Goal: Transaction & Acquisition: Purchase product/service

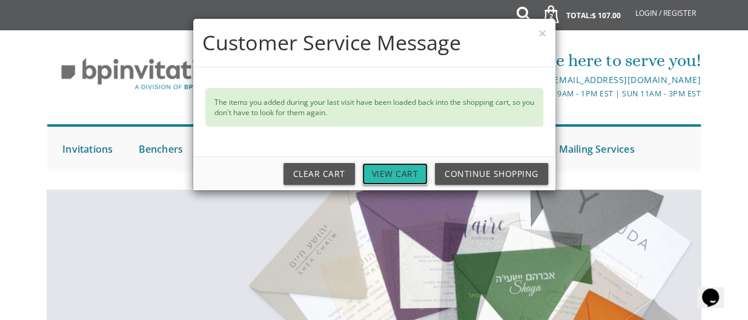
click at [402, 169] on link "View Cart" at bounding box center [395, 174] width 66 height 22
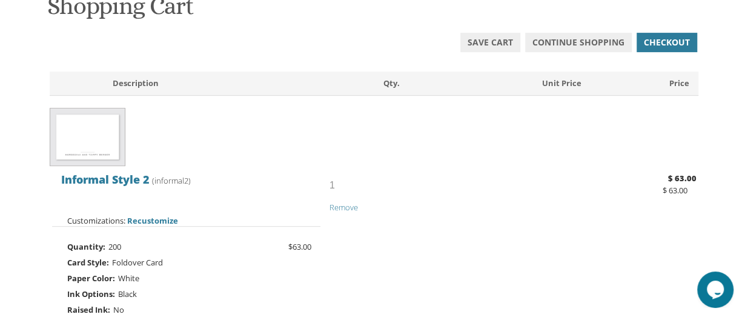
scroll to position [214, 0]
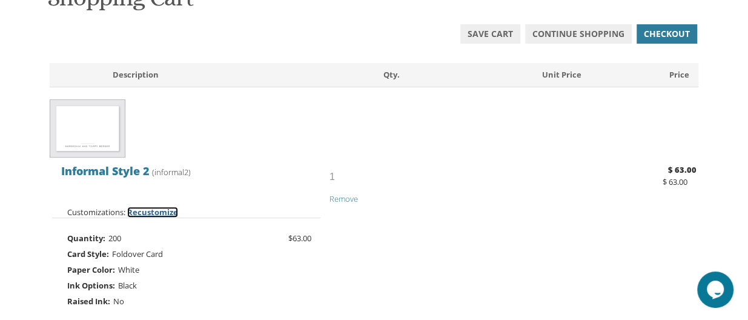
click at [154, 209] on span "Recustomize" at bounding box center [152, 211] width 51 height 11
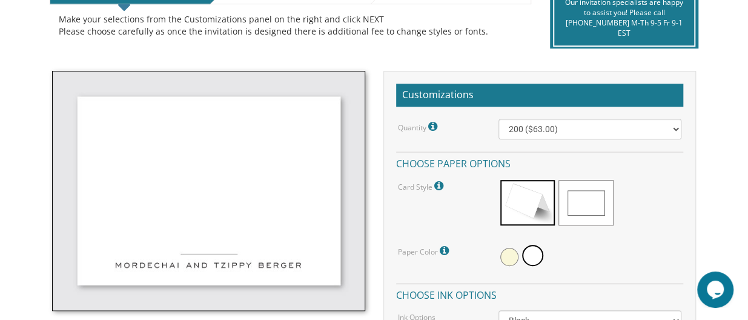
scroll to position [305, 0]
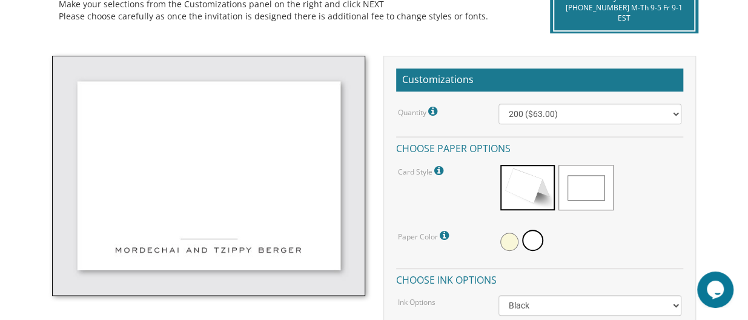
click at [194, 257] on img at bounding box center [208, 176] width 313 height 240
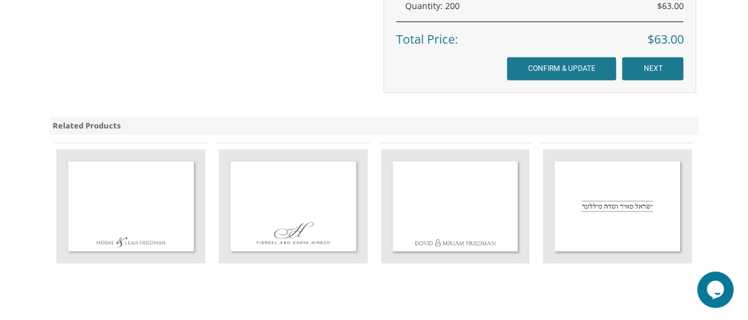
scroll to position [91, 0]
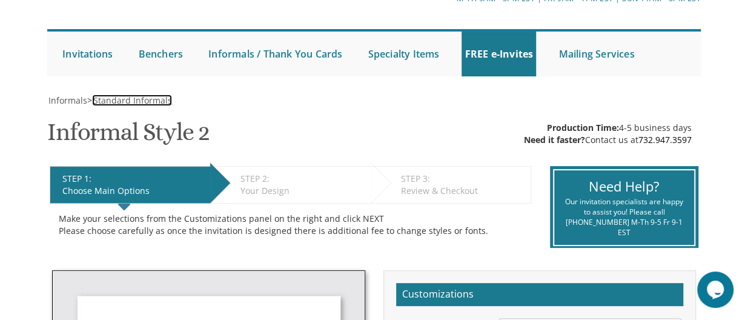
click at [172, 101] on span "Standard Informals" at bounding box center [132, 100] width 79 height 12
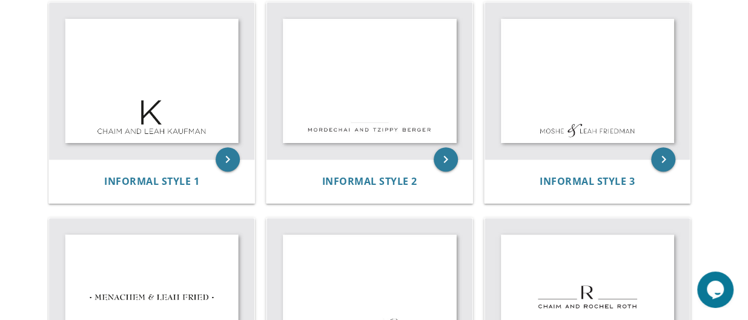
scroll to position [559, 0]
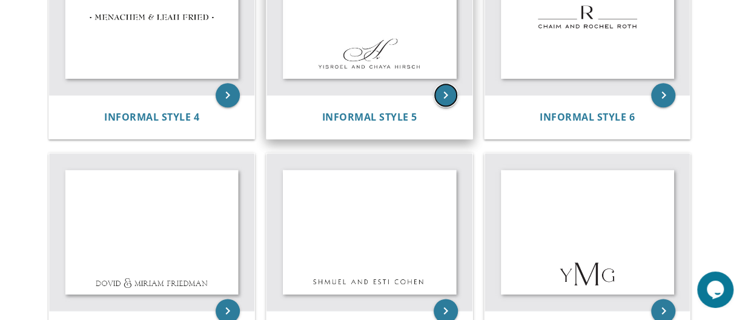
click at [447, 92] on icon "keyboard_arrow_right" at bounding box center [445, 95] width 24 height 24
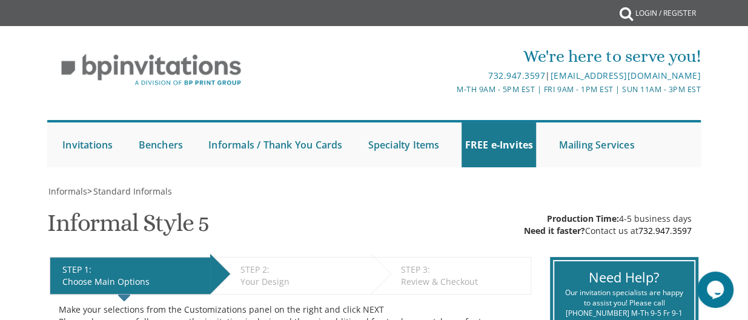
scroll to position [280, 0]
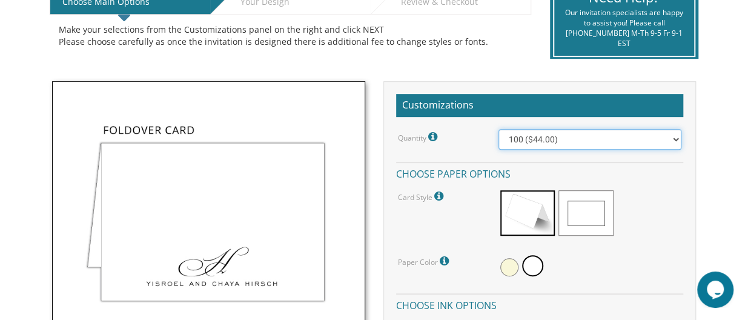
click at [603, 136] on select "100 ($44.00) 200 ($63.00) 300 ($82.00) 400 ($101.00) 500 ($120.00) 600 ($139.00…" at bounding box center [589, 139] width 183 height 21
select select "200"
click at [498, 129] on select "100 ($44.00) 200 ($63.00) 300 ($82.00) 400 ($101.00) 500 ($120.00) 600 ($139.00…" at bounding box center [589, 139] width 183 height 21
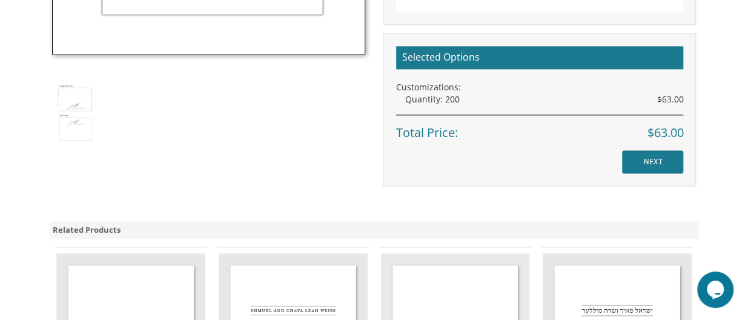
scroll to position [775, 0]
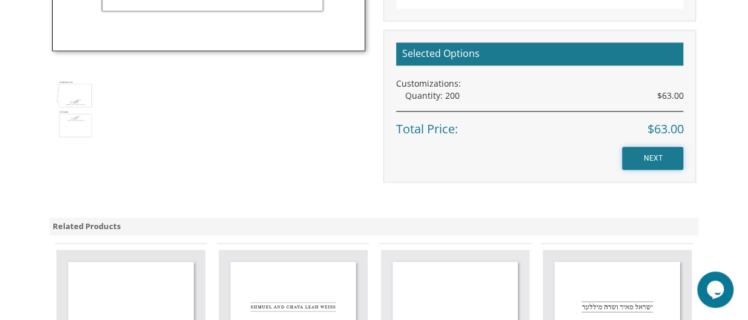
click at [665, 154] on input "NEXT" at bounding box center [652, 157] width 61 height 23
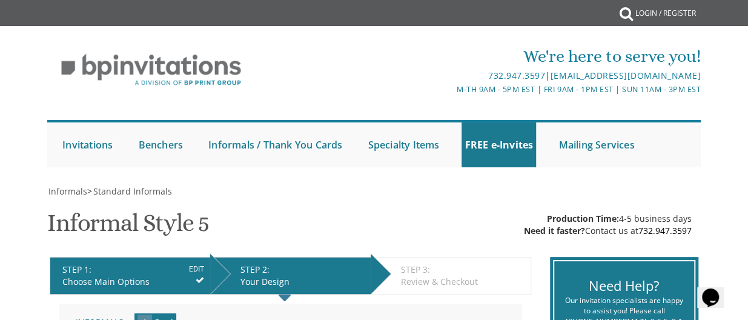
scroll to position [280, 0]
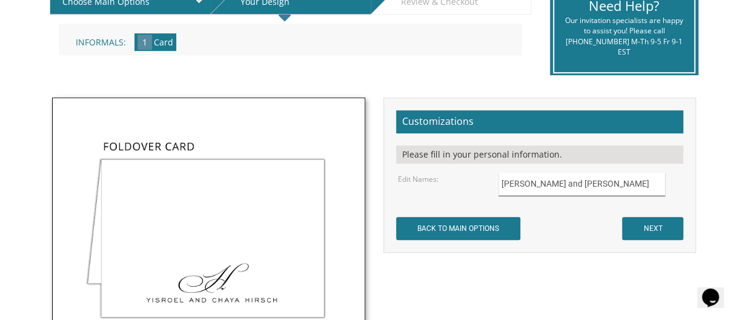
click at [613, 192] on input "Yisroel and Chaya Hirsch" at bounding box center [581, 185] width 166 height 24
type input "Zalmen and Rivie Fishman"
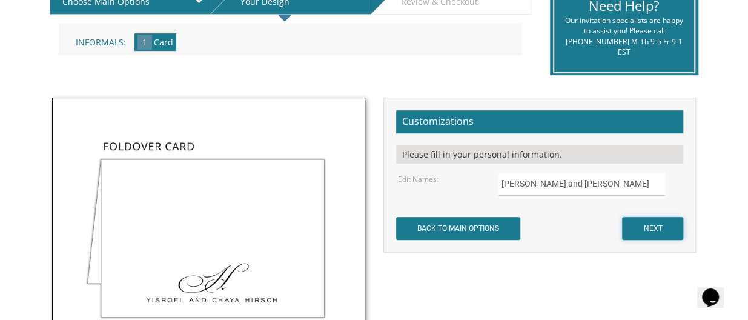
click at [639, 220] on input "NEXT" at bounding box center [652, 228] width 61 height 23
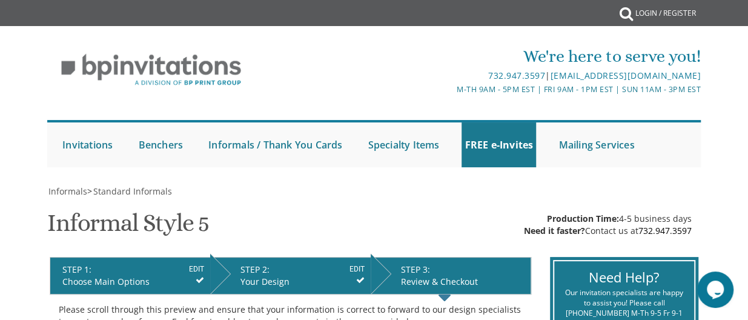
scroll to position [280, 0]
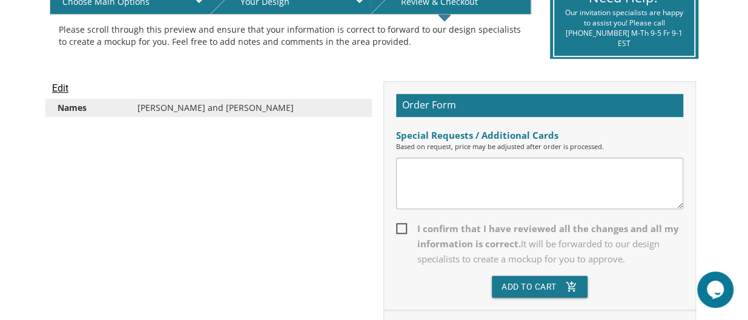
click at [398, 232] on span "I confirm that I have reviewed all the changes and all my information is correc…" at bounding box center [540, 243] width 288 height 45
click at [398, 231] on input "I confirm that I have reviewed all the changes and all my information is correc…" at bounding box center [400, 227] width 8 height 8
checkbox input "true"
click at [528, 285] on button "Add To Cart add_shopping_cart" at bounding box center [539, 286] width 96 height 22
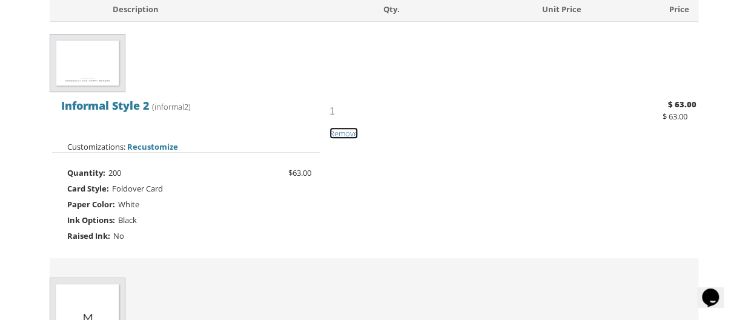
click at [352, 133] on span "Remove" at bounding box center [343, 133] width 28 height 11
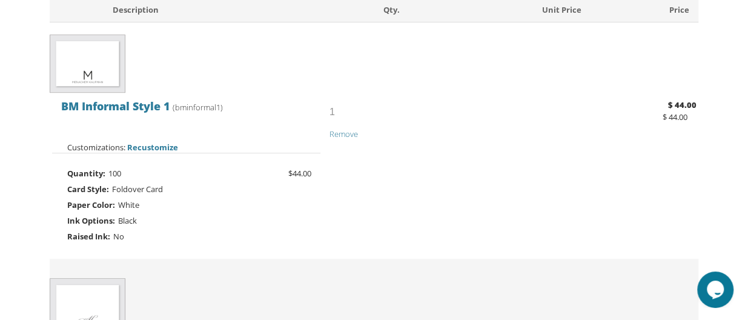
scroll to position [271, 0]
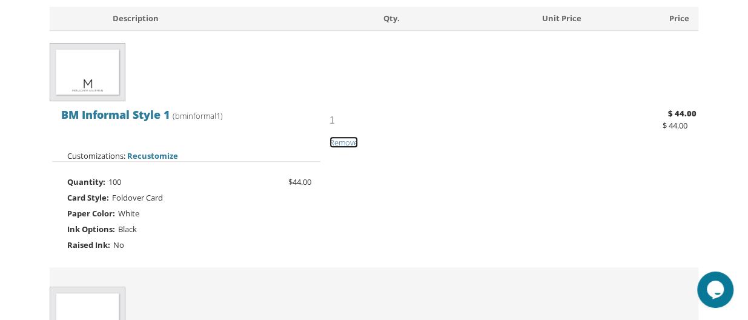
click at [341, 142] on span "Remove" at bounding box center [343, 142] width 28 height 11
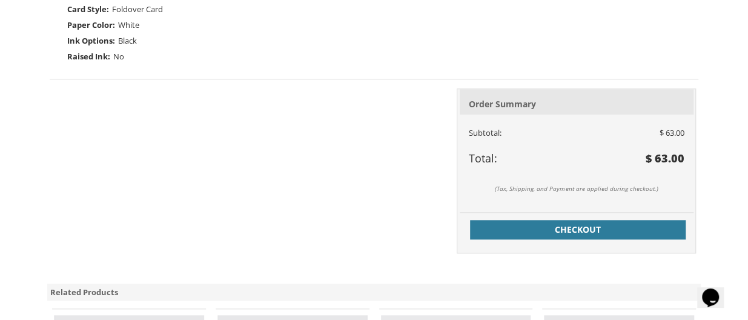
scroll to position [468, 0]
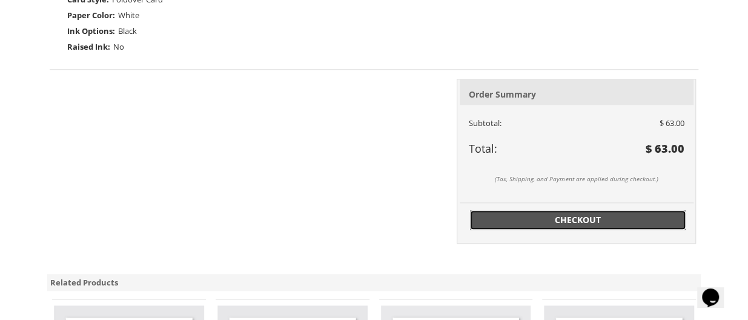
click at [587, 215] on span "Checkout" at bounding box center [577, 220] width 201 height 12
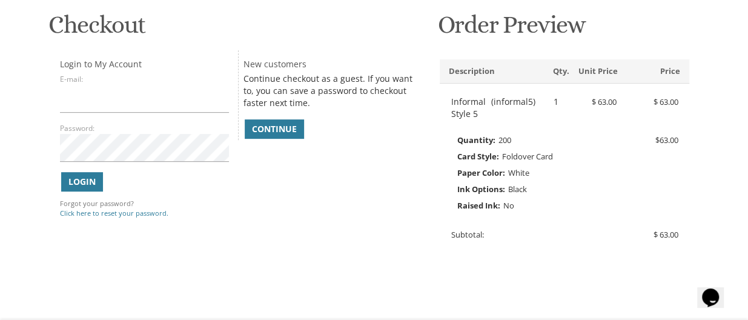
scroll to position [178, 0]
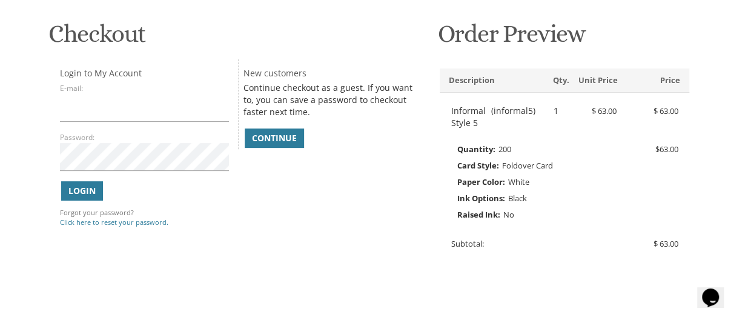
click at [257, 126] on div "Continue checkout as a guest. If you want to, you can save a password to checko…" at bounding box center [331, 115] width 177 height 67
click at [263, 137] on span "Continue" at bounding box center [274, 138] width 45 height 12
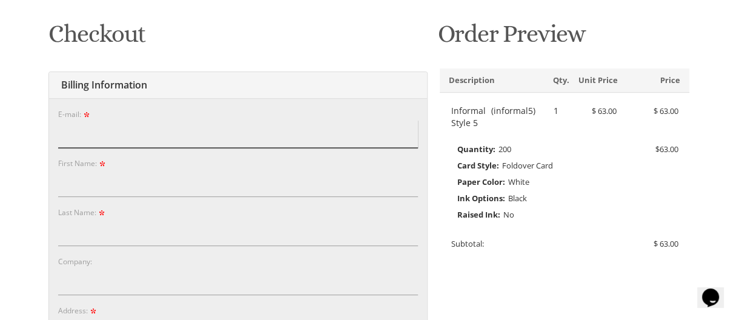
click at [228, 140] on input "E-mail:" at bounding box center [238, 134] width 360 height 28
type input "[EMAIL_ADDRESS][DOMAIN_NAME]"
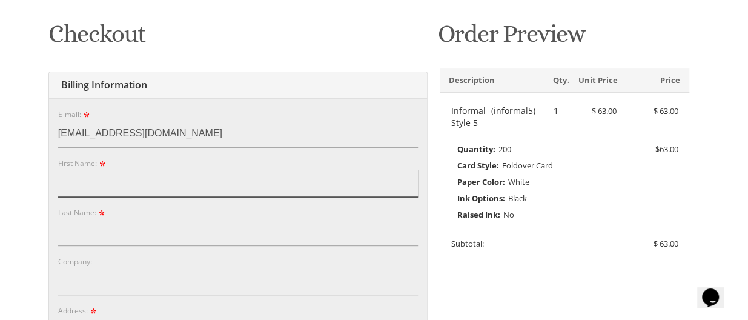
type input "[PERSON_NAME]"
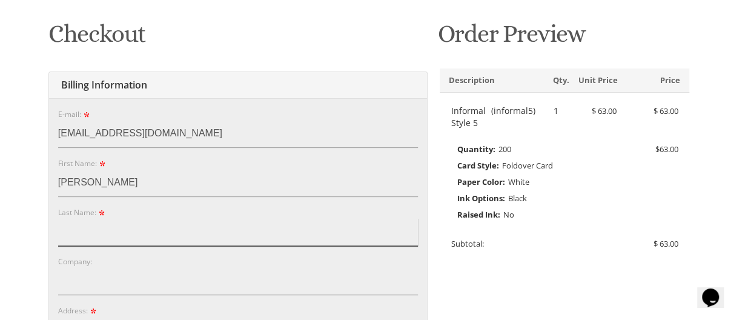
type input "[PERSON_NAME]"
type input "[STREET_ADDRESS]"
type input "Southfield"
type input "48075"
select select "MI"
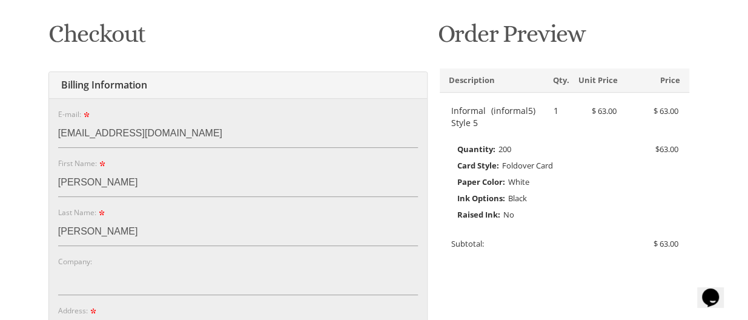
type input "9089109448"
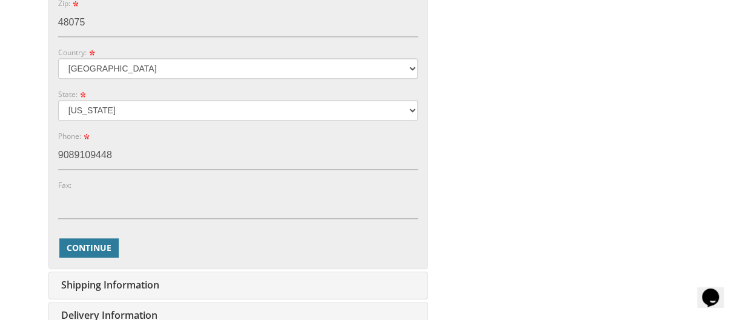
scroll to position [642, 0]
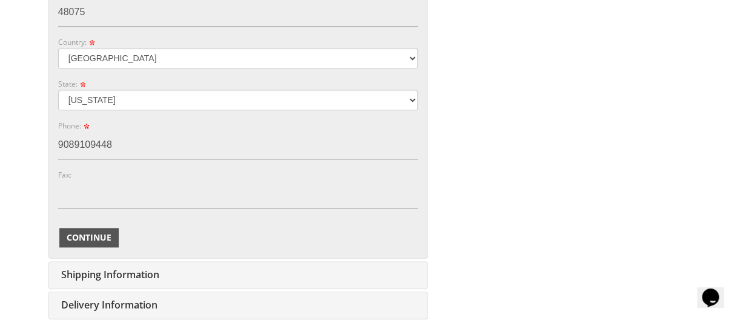
click at [85, 240] on span "Continue" at bounding box center [89, 237] width 45 height 12
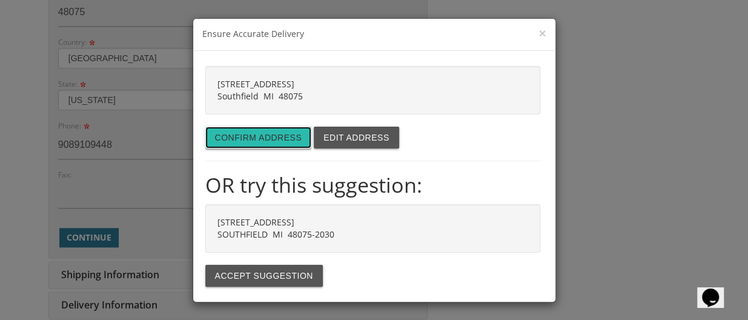
click at [230, 139] on button "Confirm address" at bounding box center [258, 138] width 107 height 22
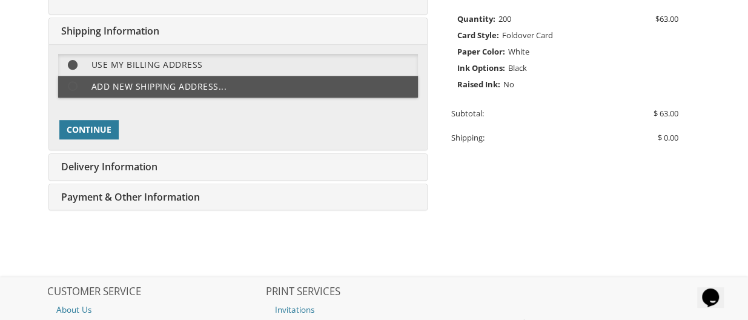
scroll to position [303, 0]
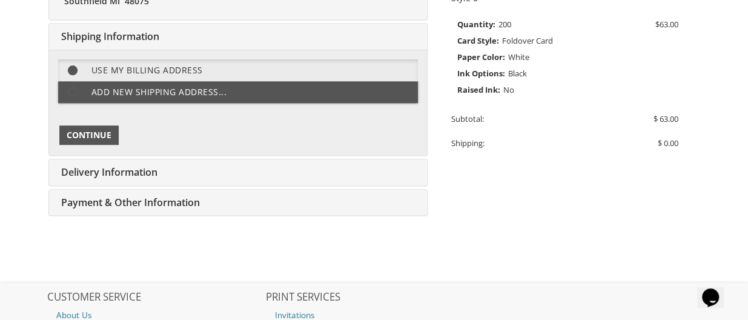
click at [86, 140] on button "Continue" at bounding box center [88, 134] width 59 height 19
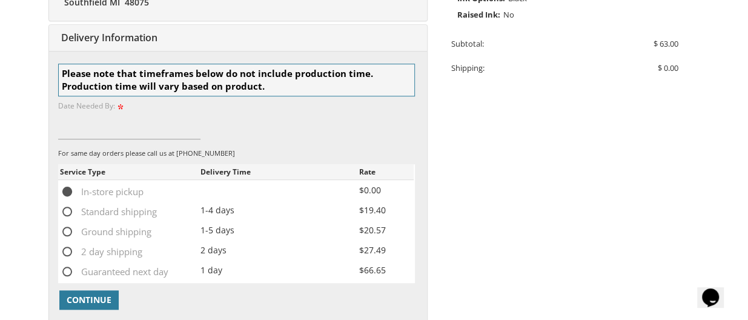
scroll to position [378, 0]
click at [61, 209] on span "Standard shipping" at bounding box center [108, 210] width 97 height 15
click at [61, 209] on input "Standard shipping" at bounding box center [64, 210] width 8 height 8
radio input "true"
click at [91, 293] on span "Continue" at bounding box center [89, 299] width 45 height 12
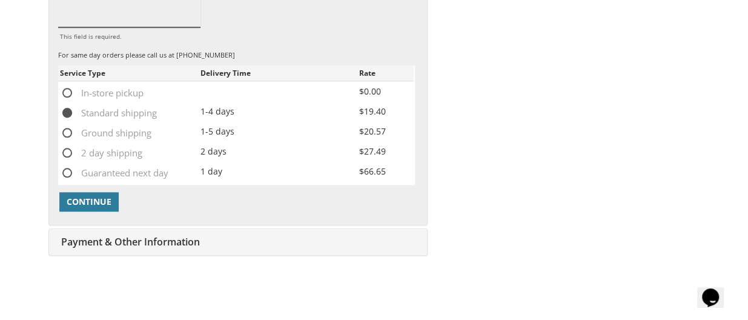
scroll to position [496, 0]
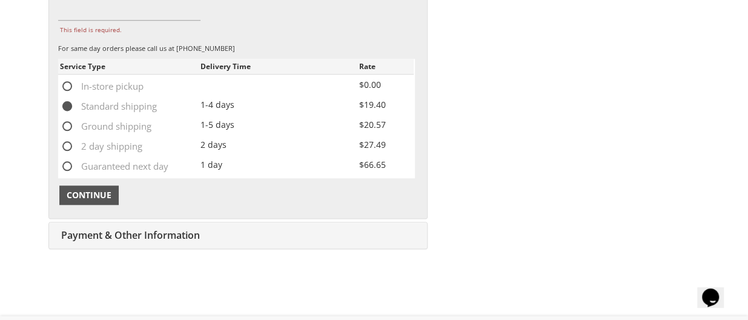
click at [107, 189] on span "Continue" at bounding box center [89, 195] width 45 height 12
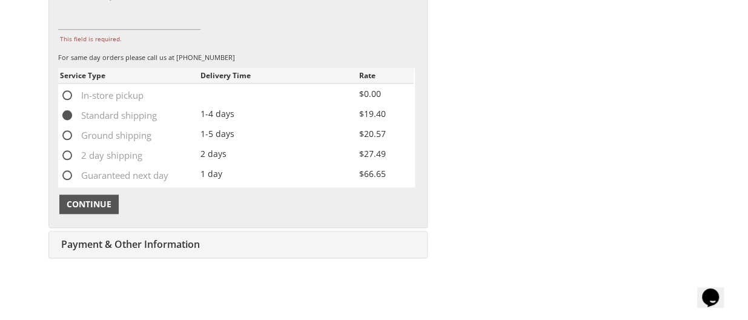
click at [104, 198] on span "Continue" at bounding box center [89, 204] width 45 height 12
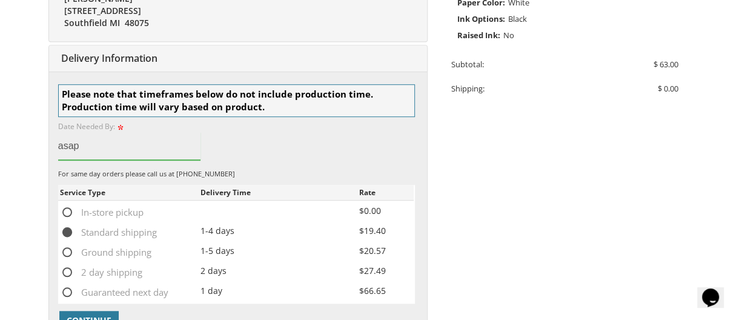
scroll to position [637, 0]
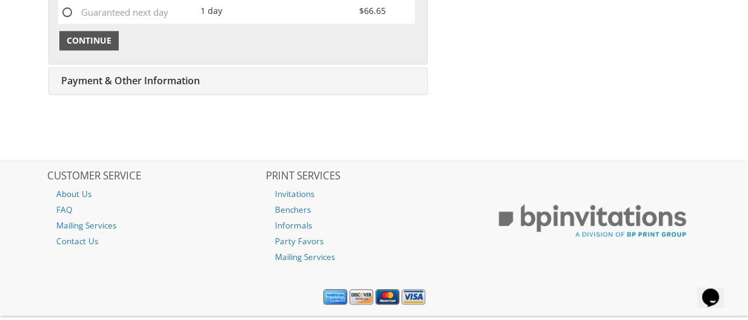
type input "asap"
click at [94, 47] on button "Continue" at bounding box center [88, 40] width 59 height 19
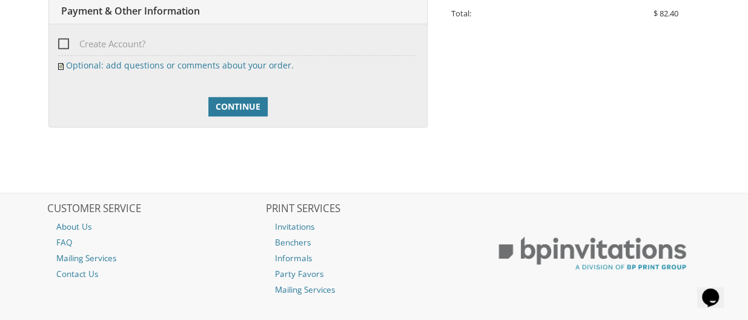
scroll to position [458, 0]
click at [225, 99] on span "Continue" at bounding box center [237, 105] width 45 height 12
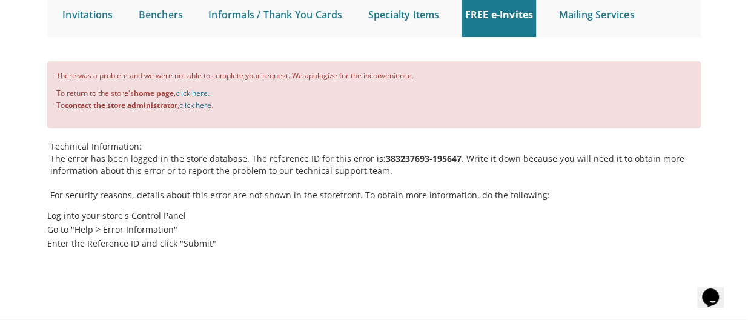
scroll to position [130, 0]
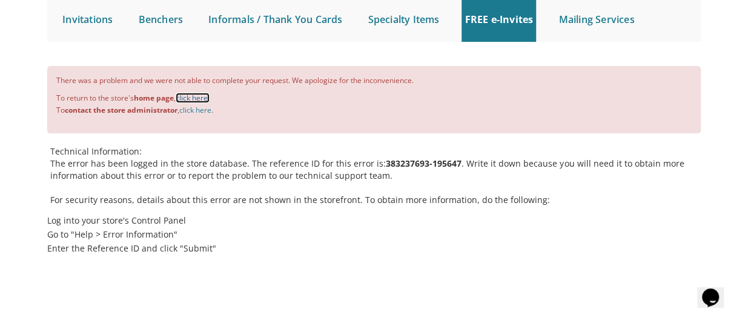
click at [192, 98] on link "click here." at bounding box center [193, 98] width 34 height 10
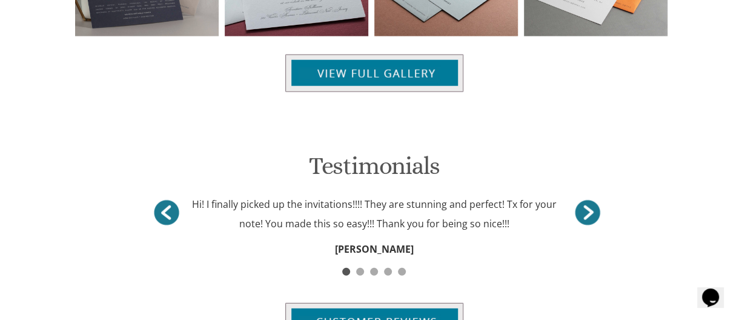
scroll to position [1407, 0]
